Goal: Book appointment/travel/reservation

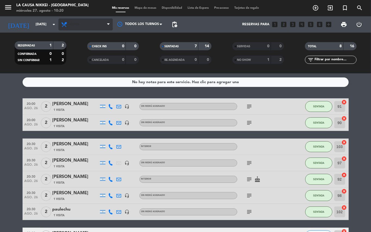
click at [91, 23] on span "Cena" at bounding box center [85, 24] width 54 height 12
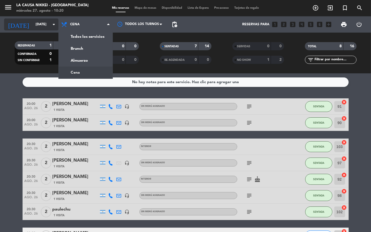
click at [46, 24] on input "[DATE]" at bounding box center [56, 24] width 46 height 9
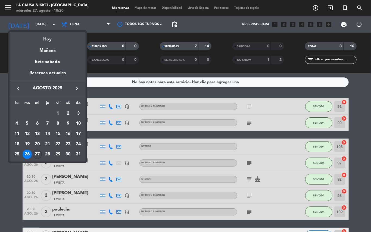
click at [39, 152] on div "27" at bounding box center [37, 154] width 9 height 9
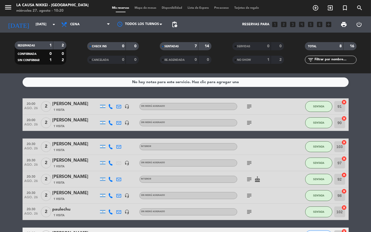
type input "mié. 27 ago."
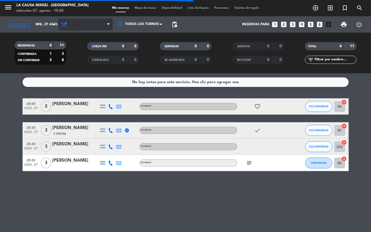
click at [90, 27] on span "Cena" at bounding box center [85, 24] width 54 height 12
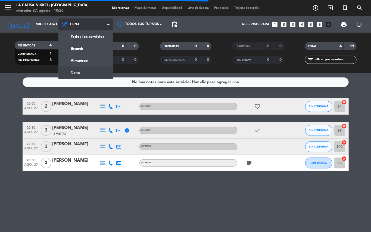
click at [96, 62] on div "menu La Causa Nikkei - [GEOGRAPHIC_DATA] [DATE] 27. agosto - 10:20 Mis reservas…" at bounding box center [185, 36] width 371 height 73
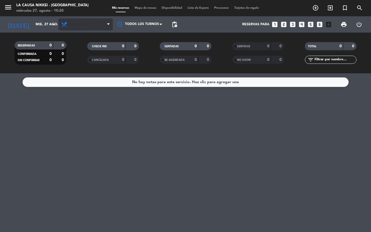
click at [97, 29] on span "Almuerzo" at bounding box center [85, 24] width 54 height 12
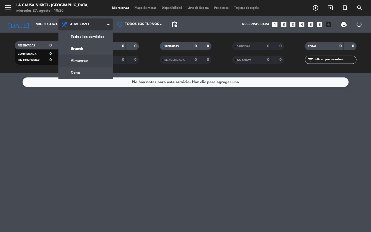
click at [96, 52] on div "menu La Causa Nikkei - [GEOGRAPHIC_DATA] [DATE] 27. agosto - 10:20 Mis reservas…" at bounding box center [185, 36] width 371 height 73
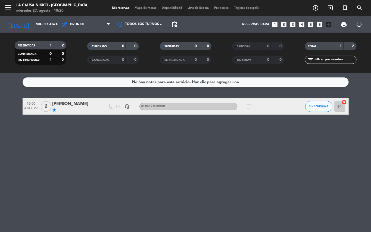
click at [249, 108] on icon "subject" at bounding box center [249, 106] width 7 height 7
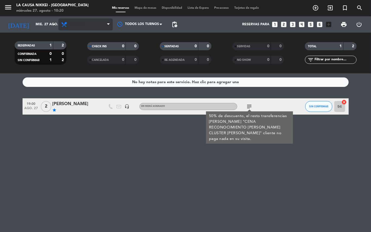
click at [108, 25] on icon at bounding box center [108, 24] width 2 height 4
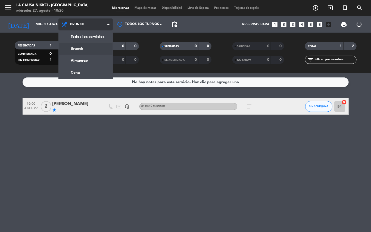
click at [93, 64] on div "menu La Causa Nikkei - [GEOGRAPHIC_DATA] [DATE] 27. agosto - 10:20 Mis reservas…" at bounding box center [185, 36] width 371 height 73
